Goal: Task Accomplishment & Management: Manage account settings

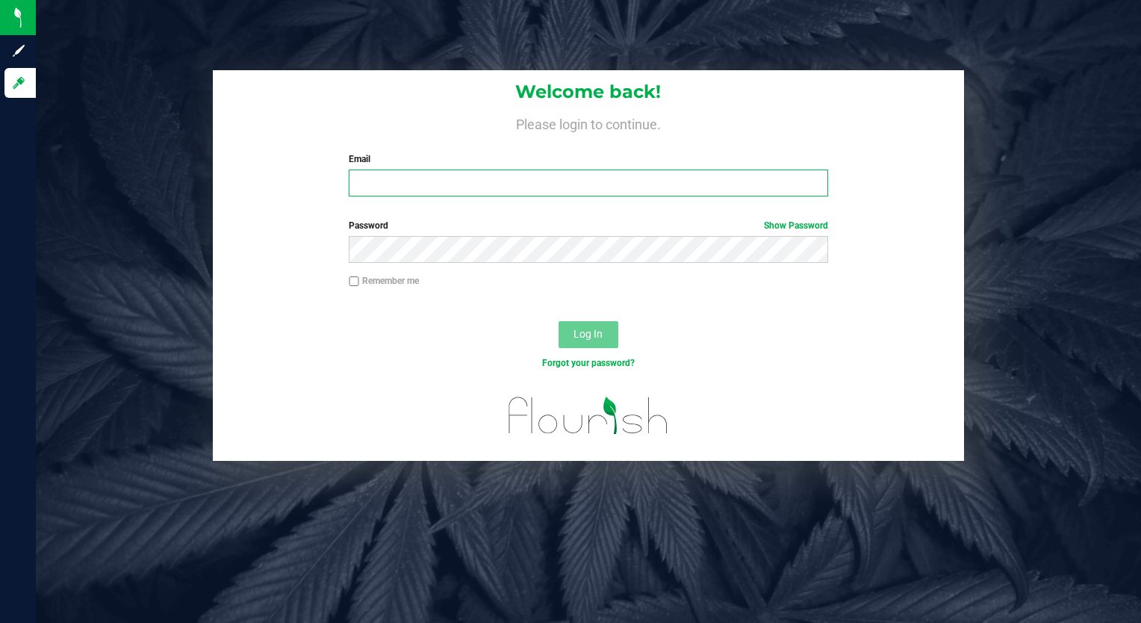
click at [391, 184] on input "Email" at bounding box center [588, 183] width 479 height 27
type input "[EMAIL_ADDRESS][DOMAIN_NAME]"
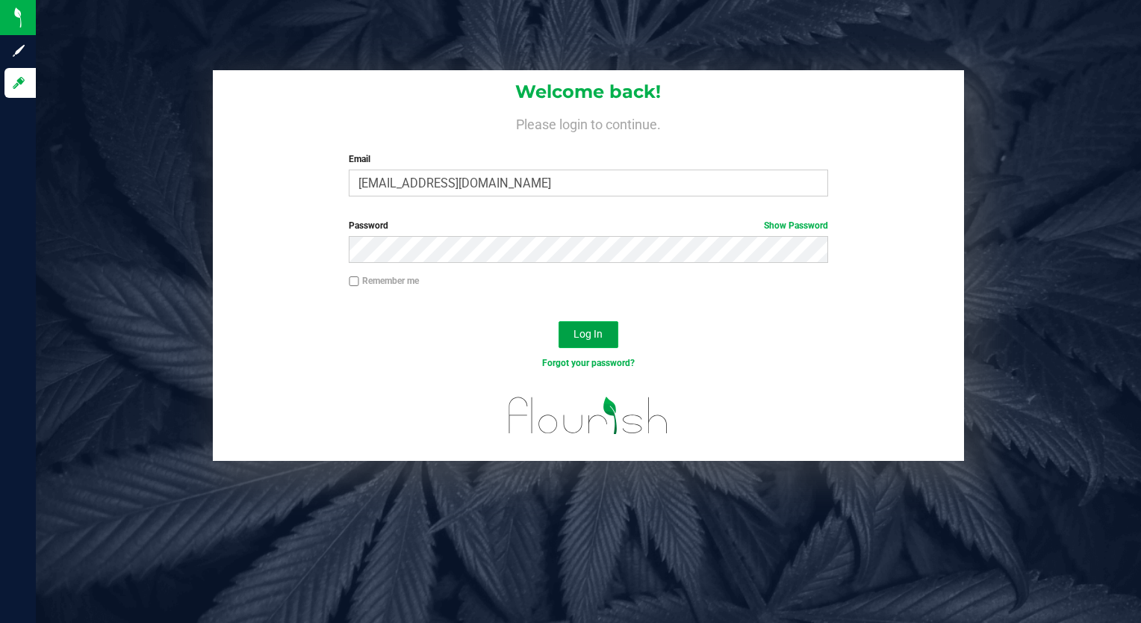
click at [568, 323] on button "Log In" at bounding box center [589, 334] width 60 height 27
click at [604, 332] on button "Log In" at bounding box center [589, 334] width 60 height 27
